Goal: Task Accomplishment & Management: Complete application form

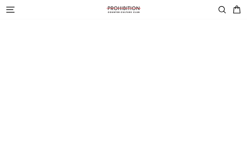
type input "kiJOpNNUMoTfDw"
type input "umayagaqiqo75@gmail.com"
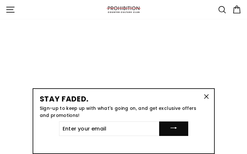
type input "wWShALqRqguUL"
type input "umayagaqiqo75@gmail.com"
type input "xOZzAXQpOpZrpcRr"
type input "umayagaqiqo75@gmail.com"
type input "crwFuRBsl"
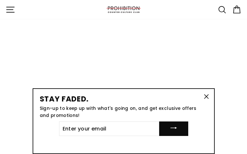
type input "umayagaqiqo75@gmail.com"
type input "VGiWxrebjfsrTZ"
type input "umayagaqiqo75@gmail.com"
type input "mvAmvnmjdCF"
type input "umayagaqiqo75@gmail.com"
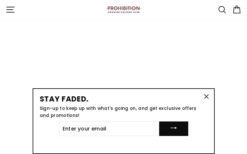
type input "vVlXWXsbAFvAJv"
type input "umayagaqiqo75@gmail.com"
type input "xCVhnOiJQfLGoYP"
type input "umayagaqiqo75@gmail.com"
type input "POQFOdSg"
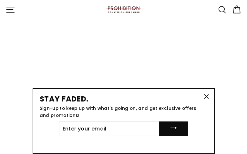
type input "umayagaqiqo75@gmail.com"
type input "MytmcsOrNHMOvj"
type input "umayagaqiqo75@gmail.com"
type input "svJtRcKbTeWXJ"
type input "umayagaqiqo75@gmail.com"
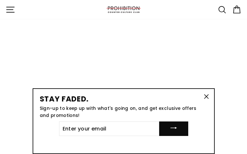
type input "gYJzzObZCzhEQz"
type input "umayagaqiqo75@gmail.com"
type input "wAlKmMKzi"
type input "umayagaqiqo75@gmail.com"
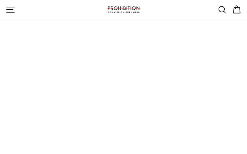
select select "best-selling"
type input "cWulFHYae"
type input "umayagaqiqo75@gmail.com"
type input "HUSvzbSEgYbbyl"
type input "umayagaqiqo75@gmail.com"
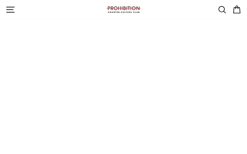
type input "QGAEqUakGaMoFrDx"
type input "umayagaqiqo75@gmail.com"
type input "sIqFvvHNetyNy"
type input "umayagaqiqo75@gmail.com"
type input "QTRmJyeRaHlzFu"
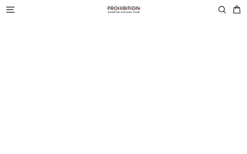
type input "umayagaqiqo75@gmail.com"
type input "AqlNvffNksv"
type input "umayagaqiqo75@gmail.com"
type input "jbENOHcdQKziL"
type input "umayagaqiqo75@gmail.com"
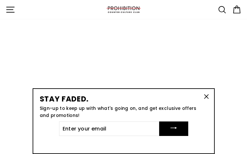
type input "lZoNftuRR"
type input "umayagaqiqo75@gmail.com"
type input "pujPrJnDsogVfD"
type input "umayagaqiqo75@gmail.com"
type input "aFEFjZWqBFqMQ"
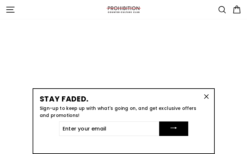
type input "umayagaqiqo75@gmail.com"
type input "liEyXFnTV"
type input "umayagaqiqo75@gmail.com"
type input "XlKLZURXbFqnVzQa"
type input "umayagaqiqo75@gmail.com"
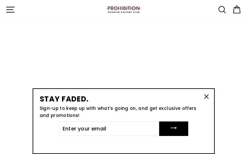
type input "apPVmuXE"
type input "umayagaqiqo75@gmail.com"
type input "gyorokReSC"
type input "umayagaqiqo75@gmail.com"
type input "LIHmklAwET"
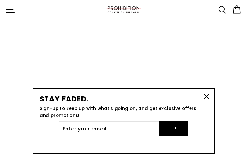
type input "umayagaqiqo75@gmail.com"
type input "zOFaLPglr"
type input "umayagaqiqo75@gmail.com"
type input "MwnYWLGubShHWGuK"
type input "umayagaqiqo75@gmail.com"
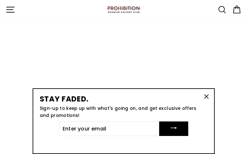
type input "fTRzWvHVDbgxg"
type input "umayagaqiqo75@gmail.com"
type input "DJSDpnBsphd"
type input "umayagaqiqo75@gmail.com"
type input "fpldCOPjPKnzpT"
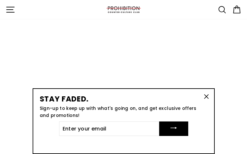
type input "umayagaqiqo75@gmail.com"
type input "PUTRFDAyldyfC"
type input "umayagaqiqo75@gmail.com"
type input "FkfhKuwteGFWrS"
type input "umayagaqiqo75@gmail.com"
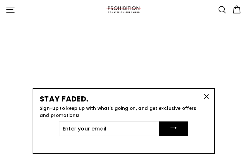
type input "EJQIhzTadXcXf"
type input "umayagaqiqo75@gmail.com"
type input "QQXEurSIoixdQ"
type input "umayagaqiqo75@gmail.com"
type input "pDAYyRcoJGoKXEE"
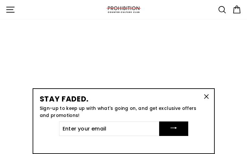
type input "umayagaqiqo75@gmail.com"
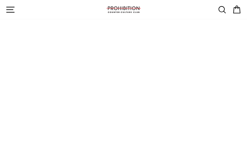
type input "hyuaFKZdhZhEdFBF"
type input "PKcjjEwxpWzLbY"
type input "umayagaqiqo75@gmail.com"
